Goal: Check status: Check status

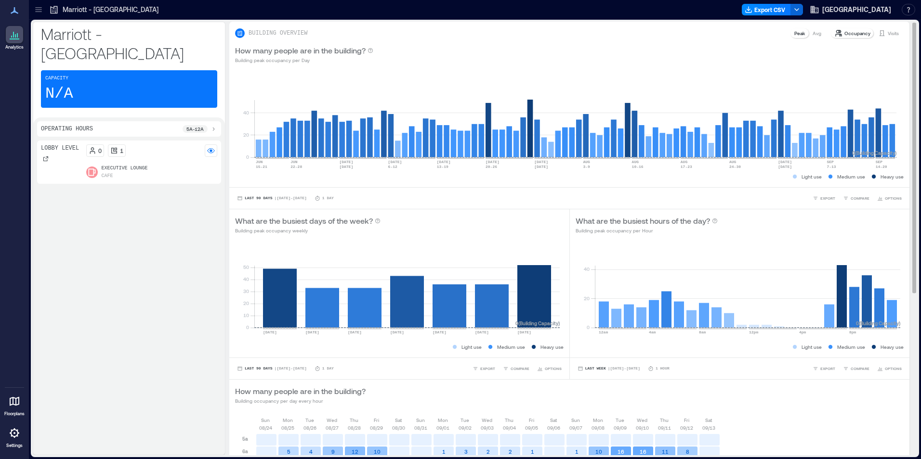
click at [887, 36] on p "Visits" at bounding box center [892, 33] width 11 height 8
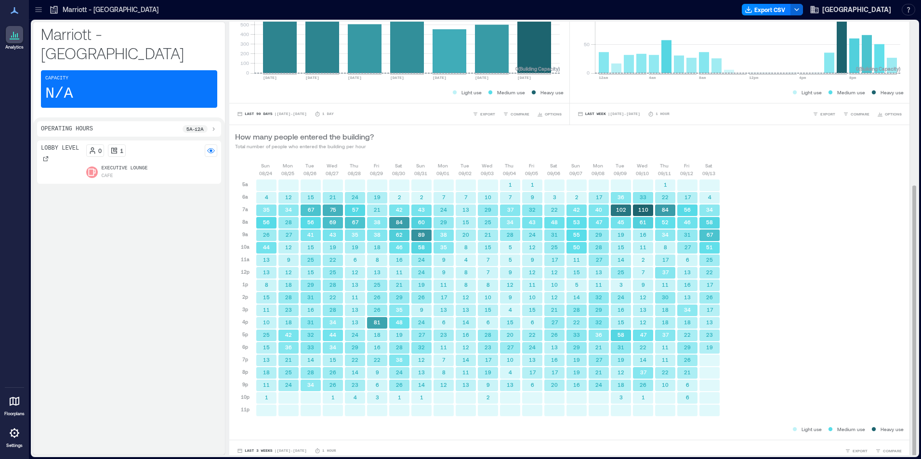
scroll to position [261, 0]
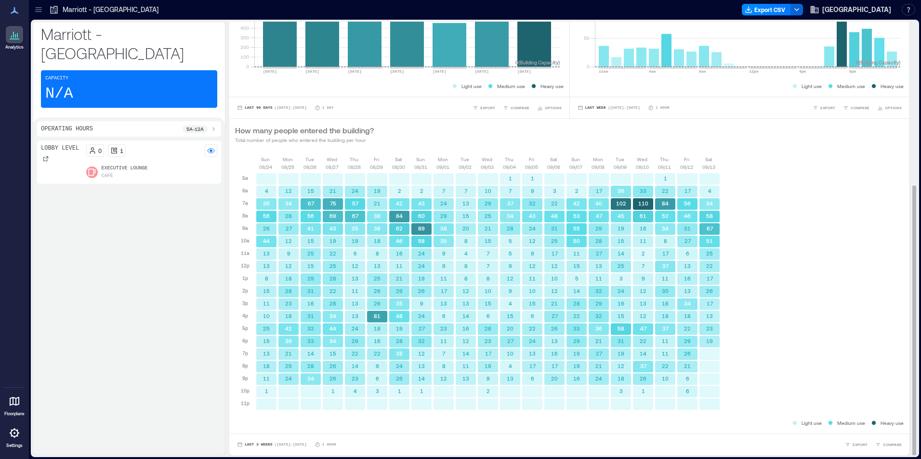
click at [271, 450] on div "Last 3 Weeks | [DATE] - [DATE] 1 Hour EXPORT COMPARE" at bounding box center [569, 445] width 680 height 22
click at [281, 442] on button "Last 3 Weeks | [DATE] - [DATE]" at bounding box center [272, 445] width 74 height 10
click at [259, 430] on span "Custom" at bounding box center [254, 427] width 21 height 7
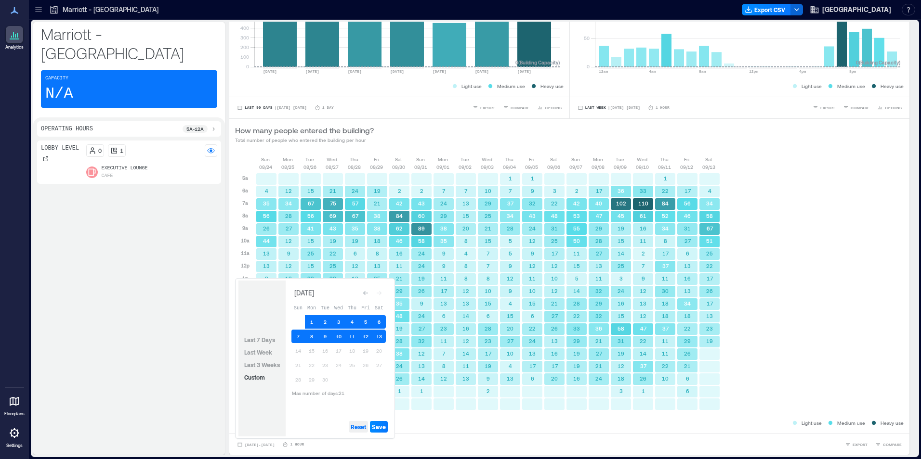
click at [363, 428] on span "Reset" at bounding box center [358, 427] width 15 height 8
click at [352, 429] on span "Reset" at bounding box center [358, 427] width 15 height 8
click at [339, 349] on button "17" at bounding box center [338, 350] width 13 height 13
click at [325, 350] on button "16" at bounding box center [324, 350] width 13 height 13
click at [380, 422] on button "Save" at bounding box center [379, 427] width 18 height 12
